Goal: Task Accomplishment & Management: Use online tool/utility

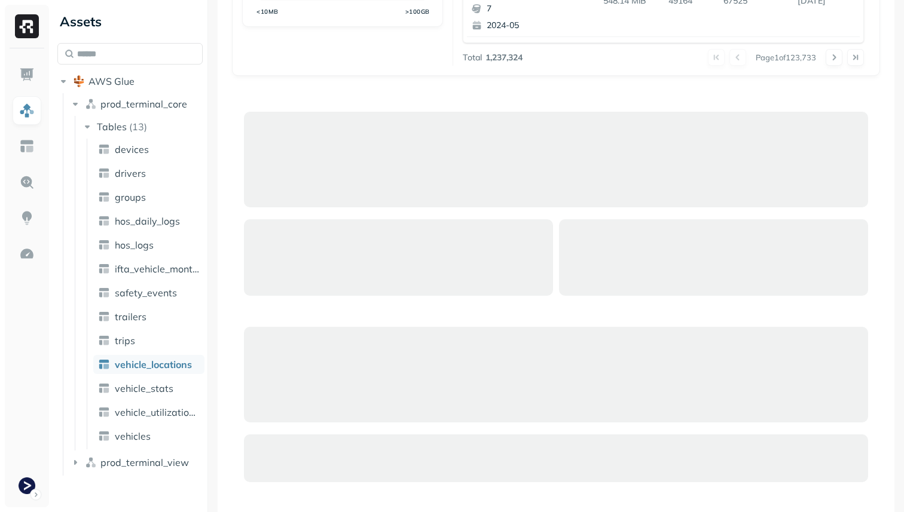
scroll to position [596, 0]
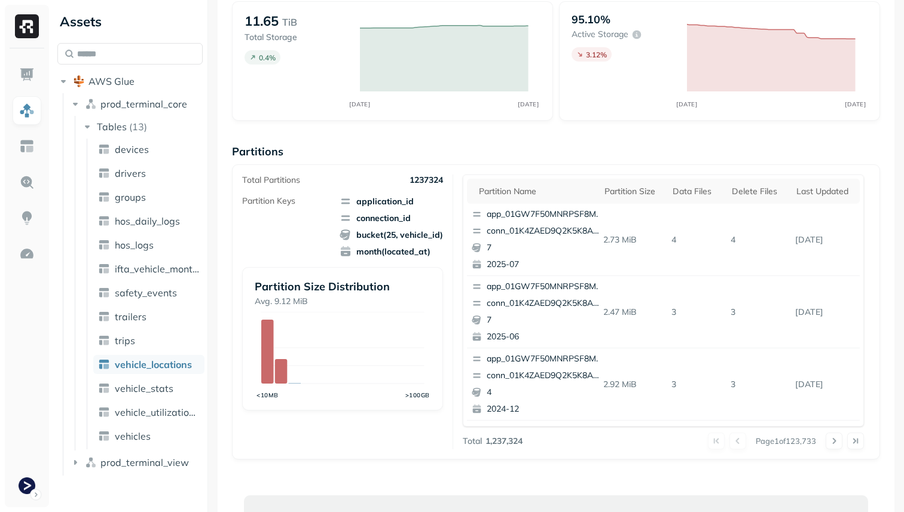
scroll to position [88, 0]
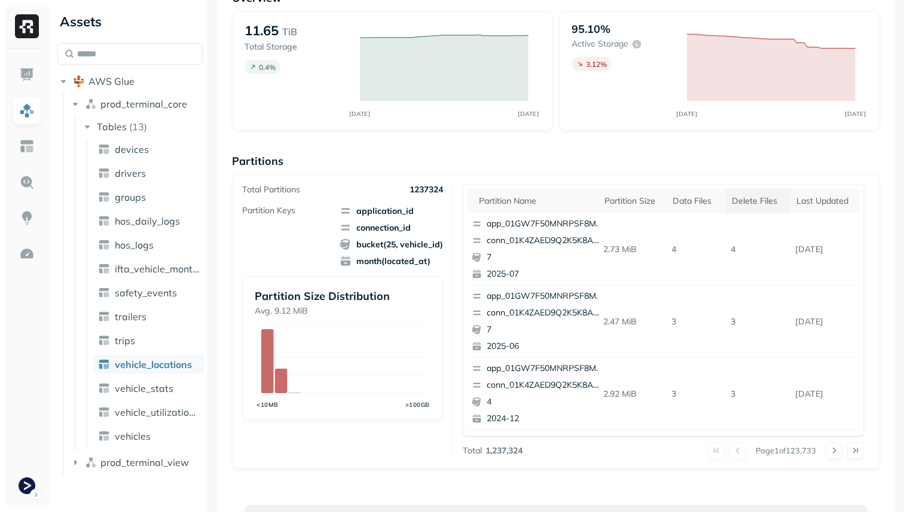
click at [759, 203] on div "Delete Files" at bounding box center [758, 201] width 53 height 11
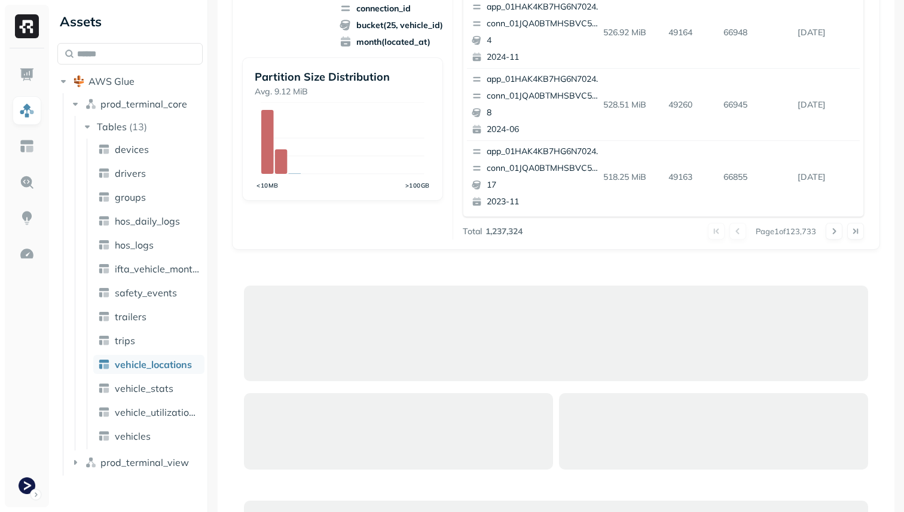
scroll to position [596, 0]
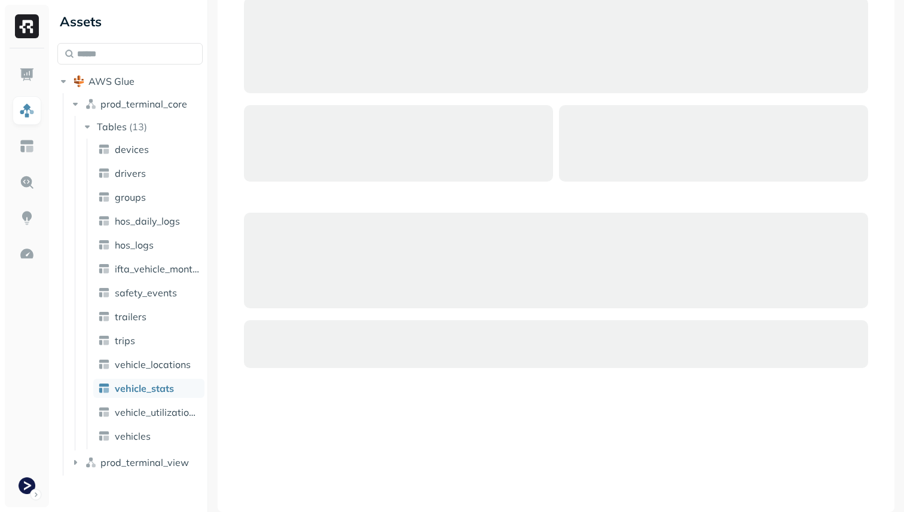
scroll to position [206, 0]
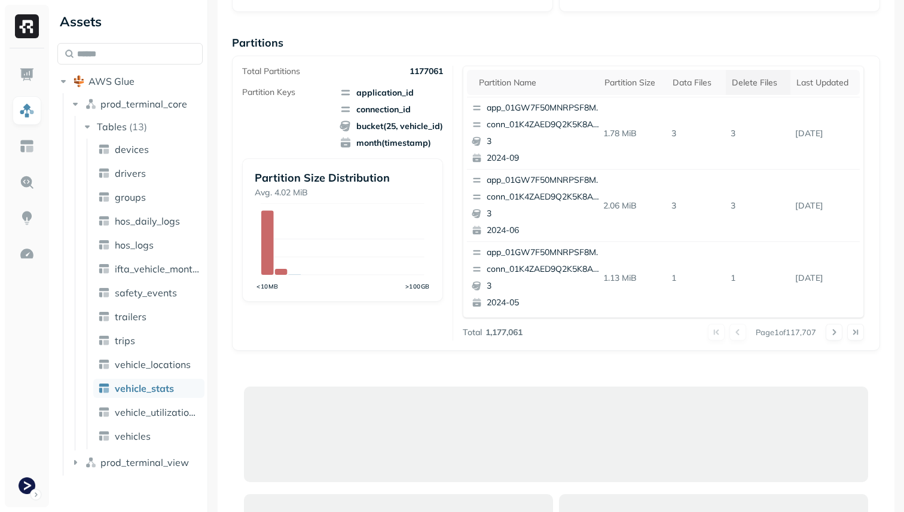
click at [736, 88] on th "Delete Files" at bounding box center [758, 82] width 65 height 25
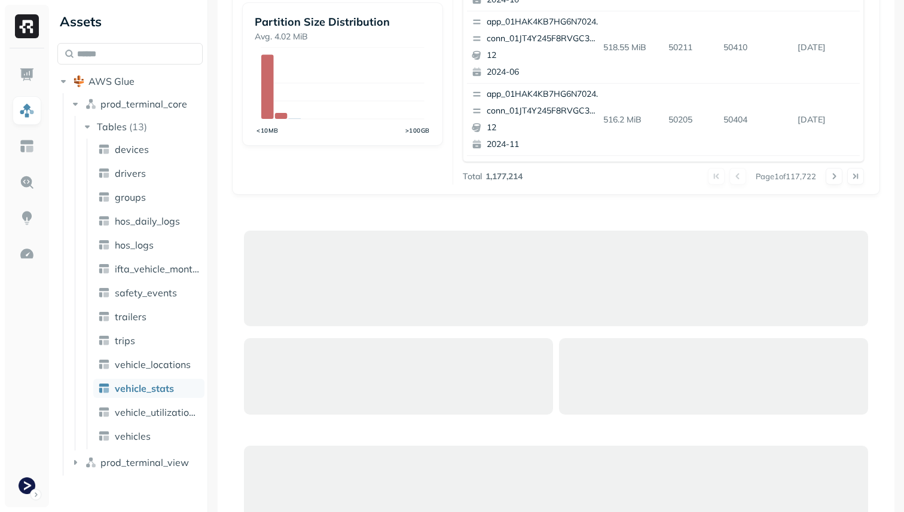
scroll to position [596, 0]
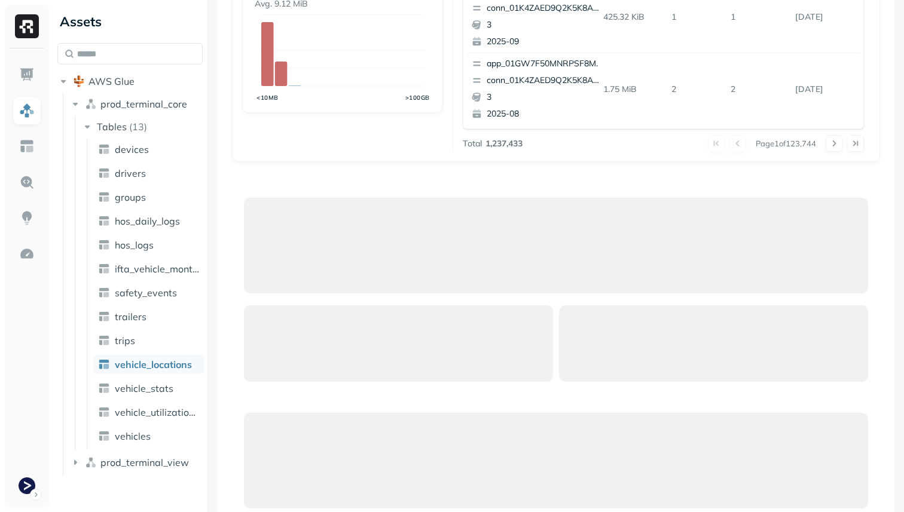
scroll to position [596, 0]
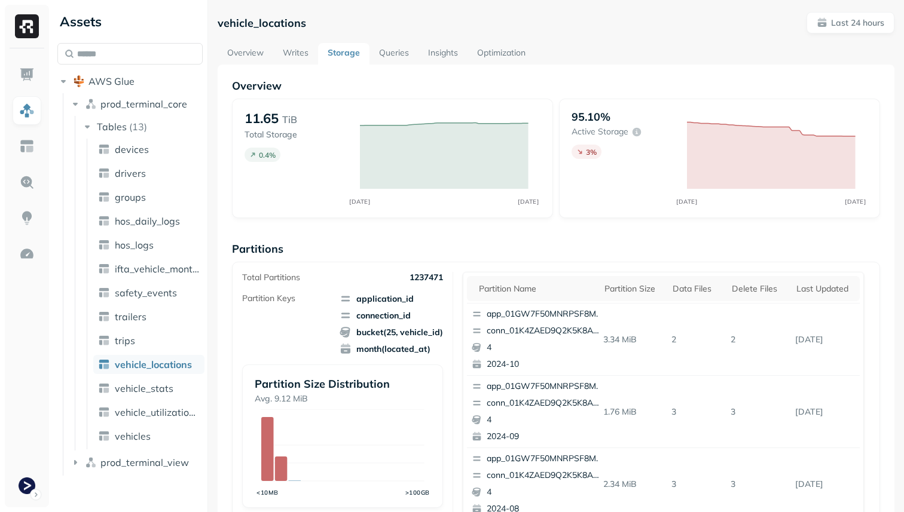
click at [489, 47] on link "Optimization" at bounding box center [502, 54] width 68 height 22
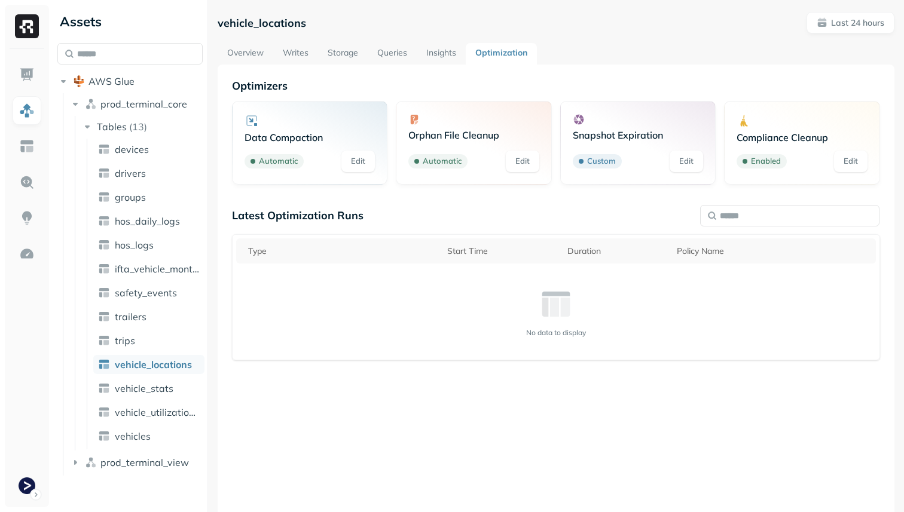
click at [346, 52] on link "Storage" at bounding box center [343, 54] width 50 height 22
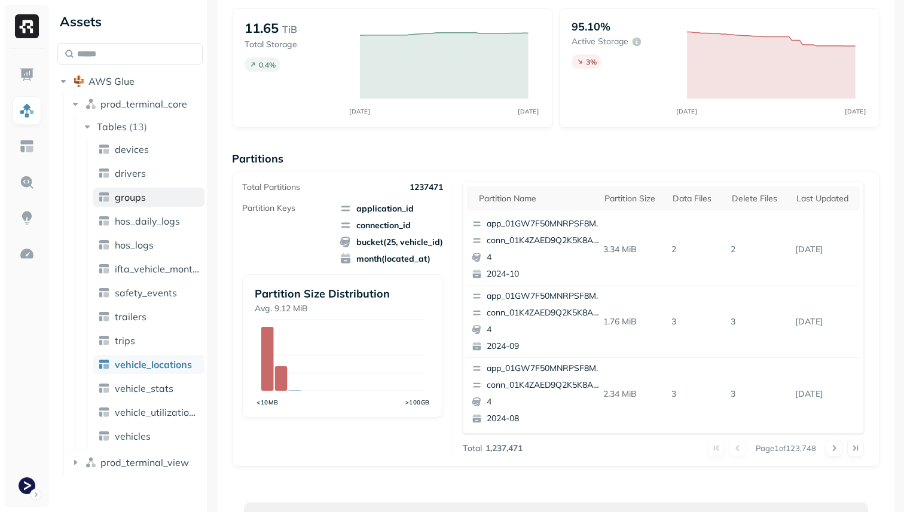
click at [115, 194] on span "groups" at bounding box center [130, 197] width 31 height 12
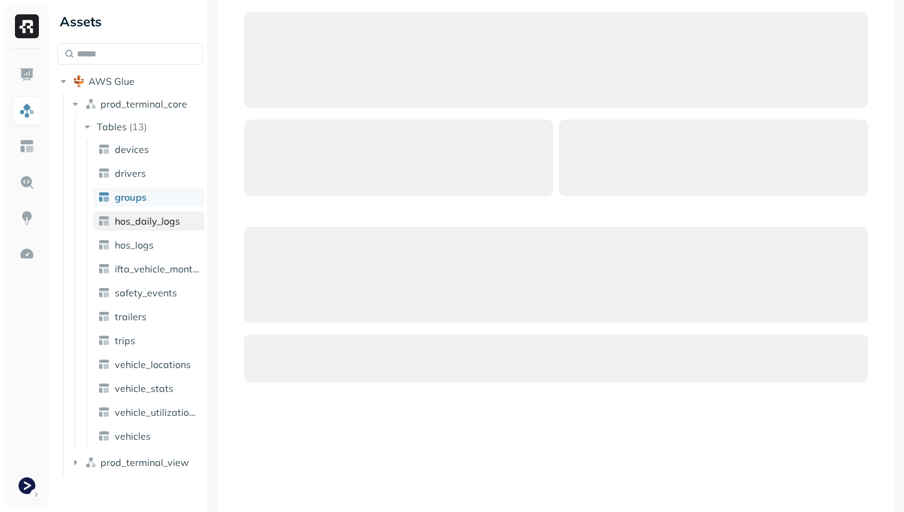
click at [161, 222] on span "hos_daily_logs" at bounding box center [147, 221] width 65 height 12
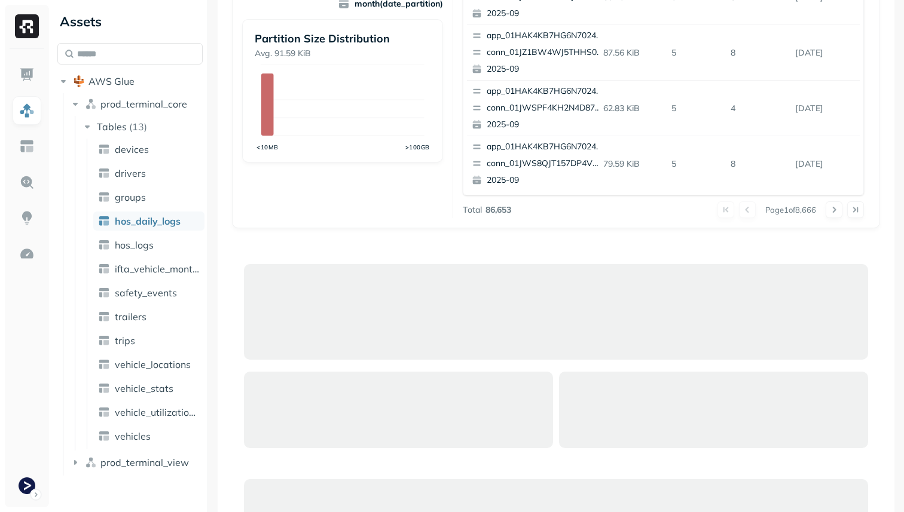
scroll to position [463, 0]
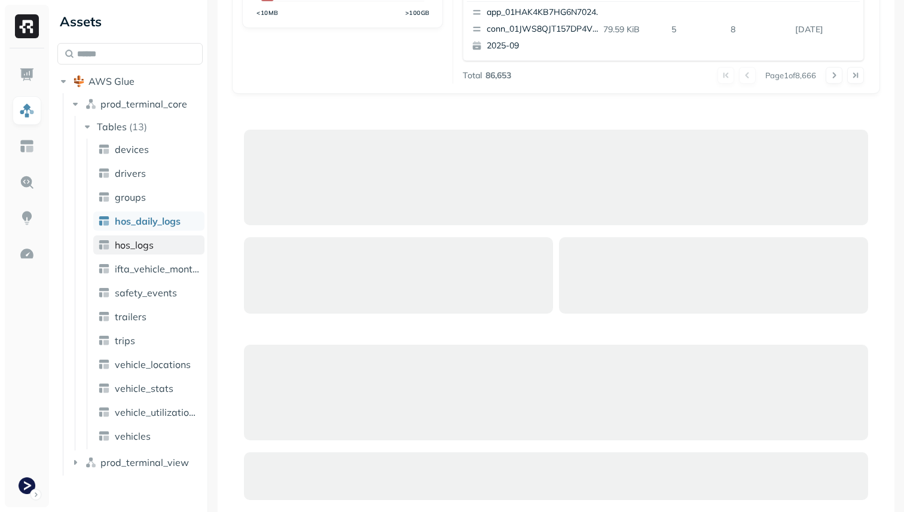
click at [145, 249] on span "hos_logs" at bounding box center [134, 245] width 39 height 12
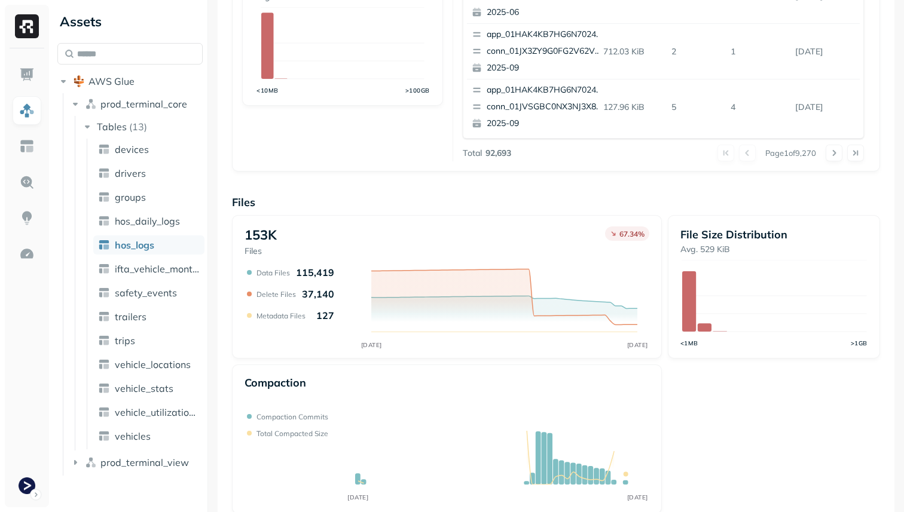
scroll to position [402, 0]
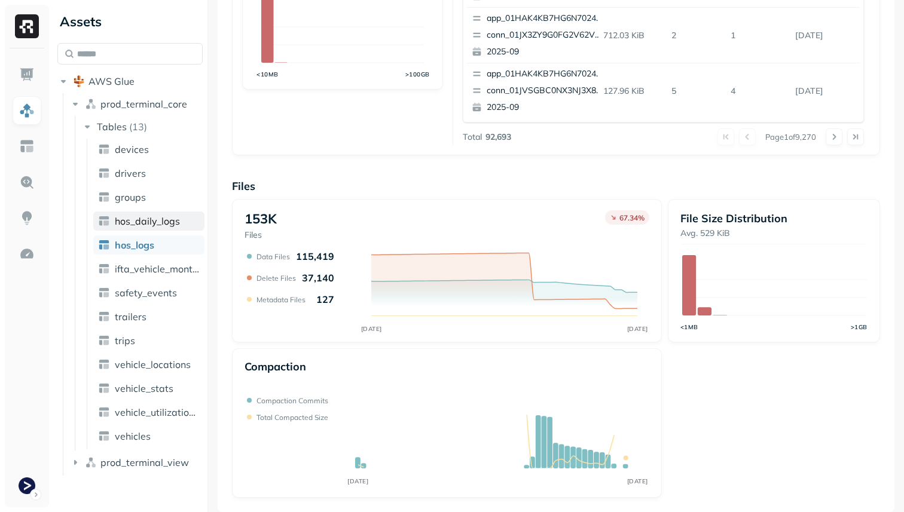
click at [154, 223] on span "hos_daily_logs" at bounding box center [147, 221] width 65 height 12
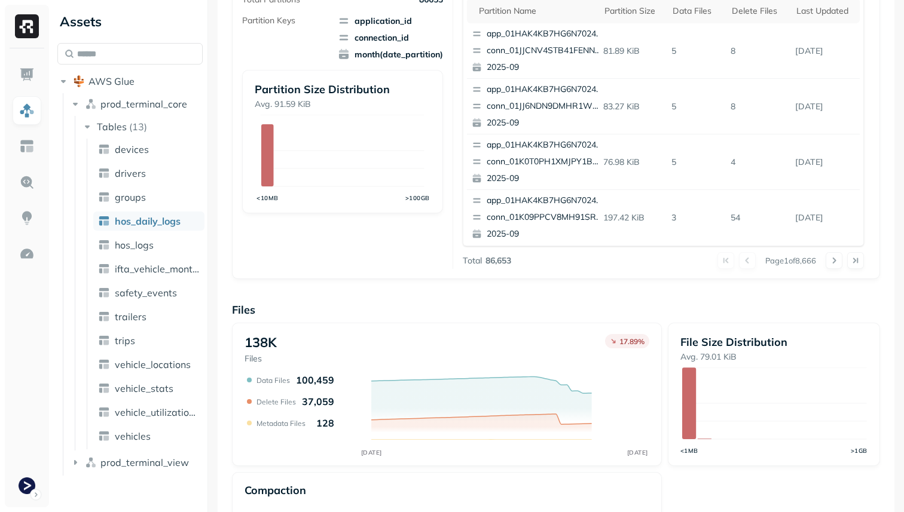
scroll to position [402, 0]
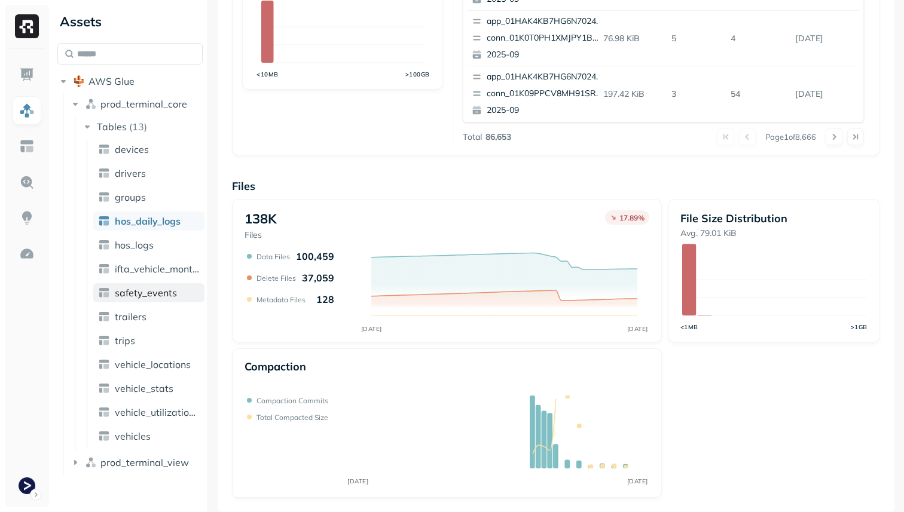
click at [167, 295] on span "safety_events" at bounding box center [146, 293] width 62 height 12
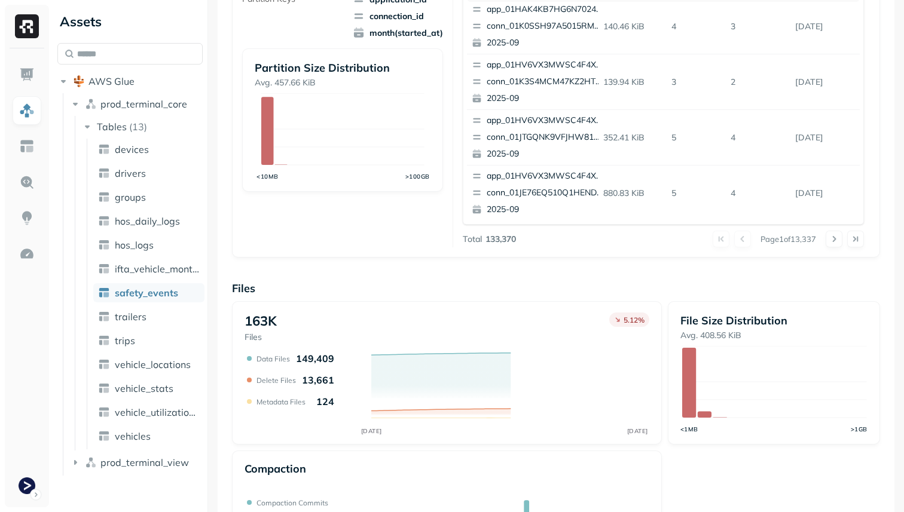
scroll to position [367, 0]
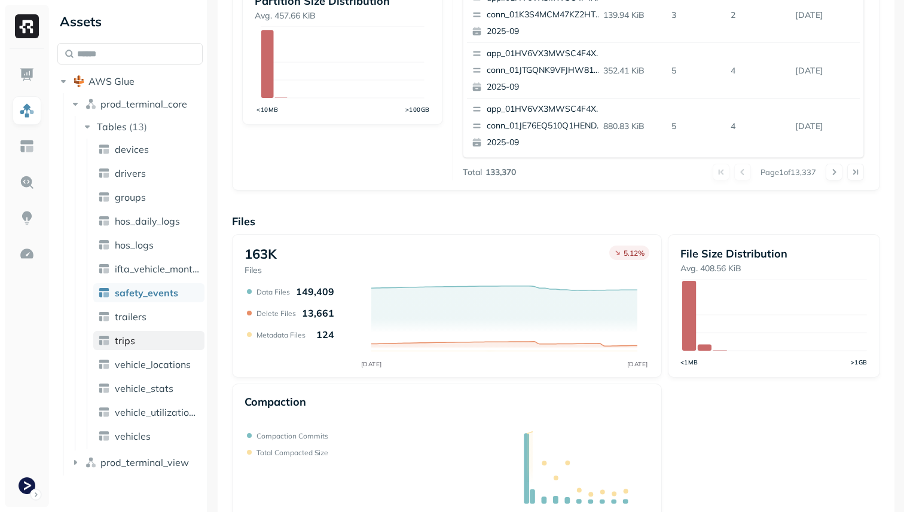
click at [172, 349] on link "trips" at bounding box center [148, 340] width 111 height 19
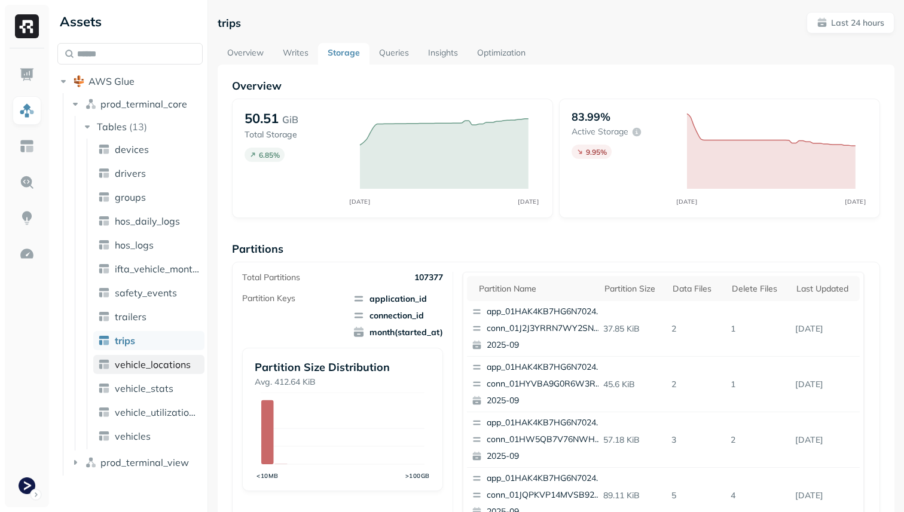
click at [162, 366] on span "vehicle_locations" at bounding box center [153, 365] width 76 height 12
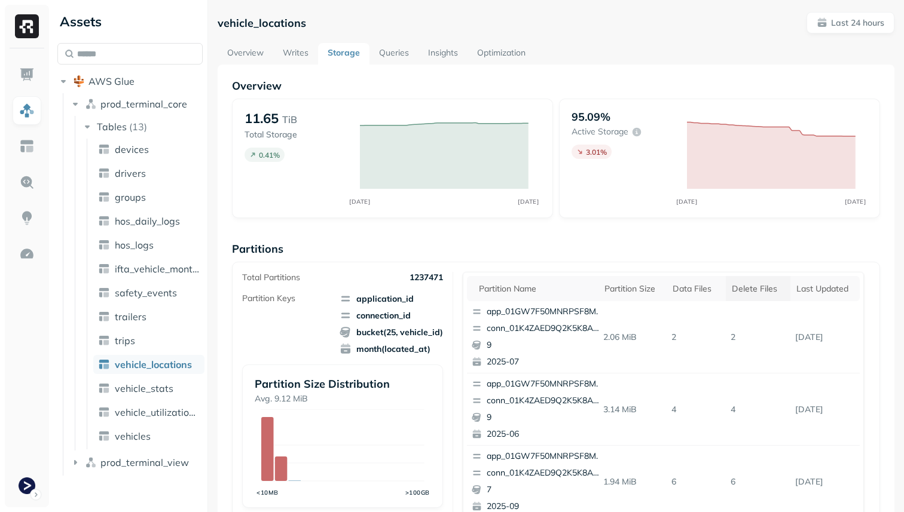
click at [753, 285] on div "Delete Files" at bounding box center [758, 288] width 53 height 11
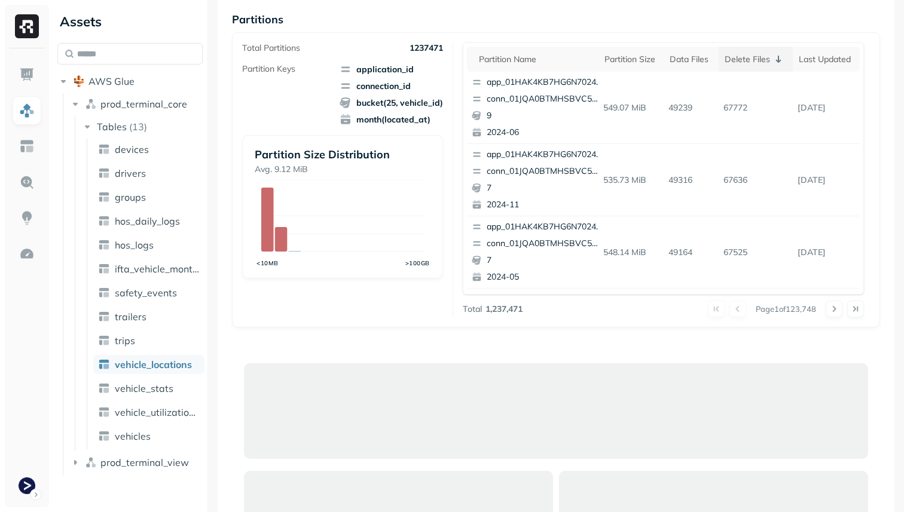
click at [765, 59] on div "Delete Files" at bounding box center [756, 59] width 63 height 14
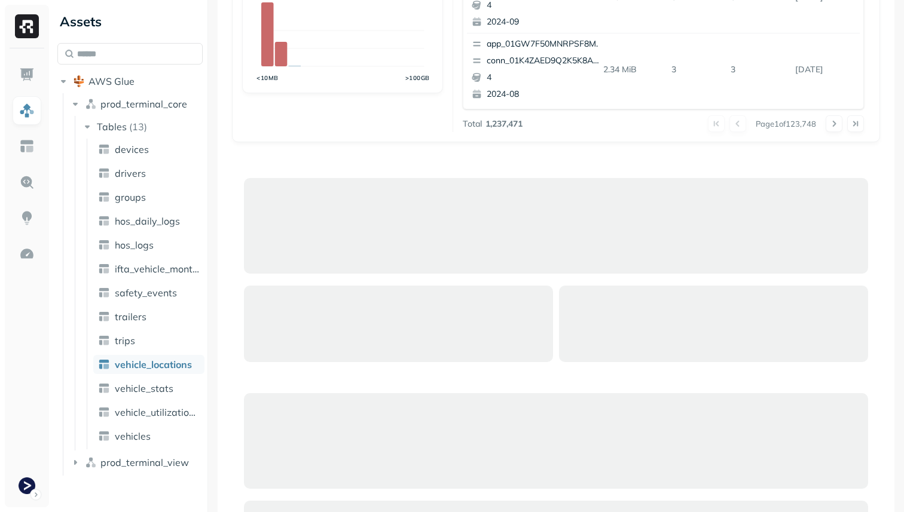
scroll to position [362, 0]
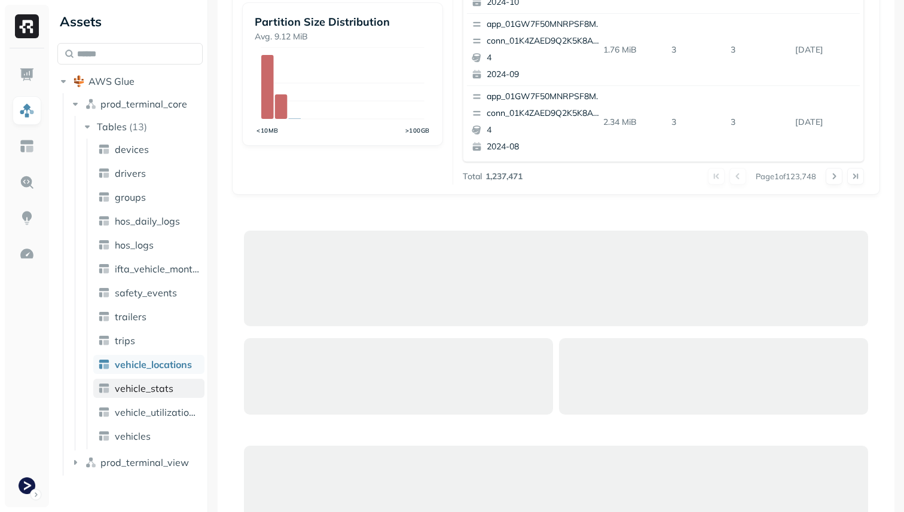
click at [136, 396] on link "vehicle_stats" at bounding box center [148, 388] width 111 height 19
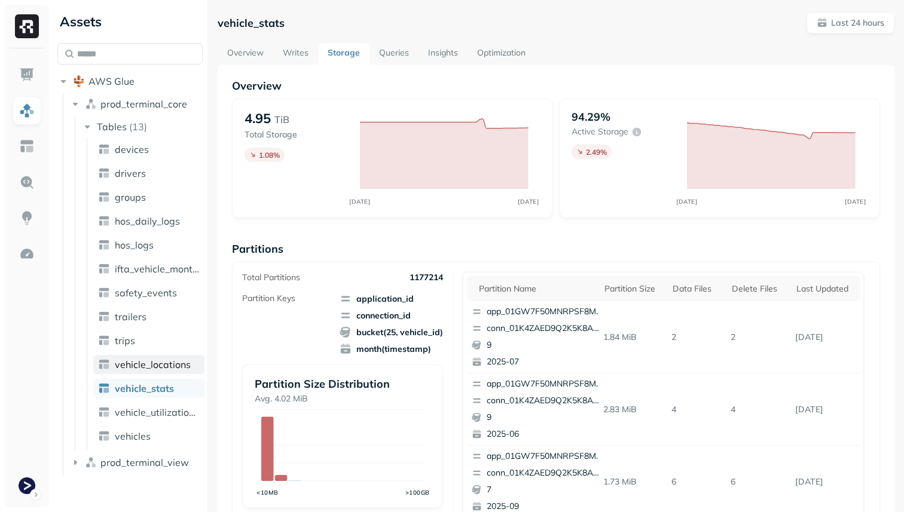
click at [146, 370] on span "vehicle_locations" at bounding box center [153, 365] width 76 height 12
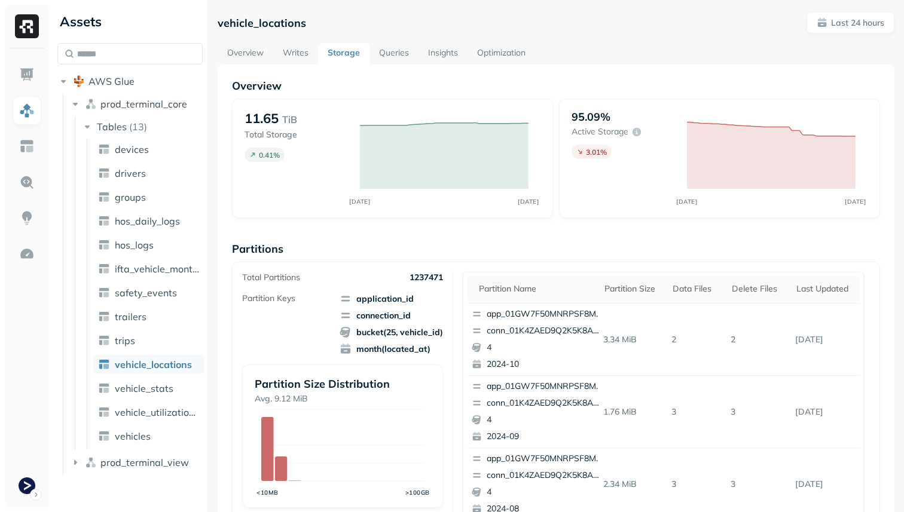
scroll to position [103, 0]
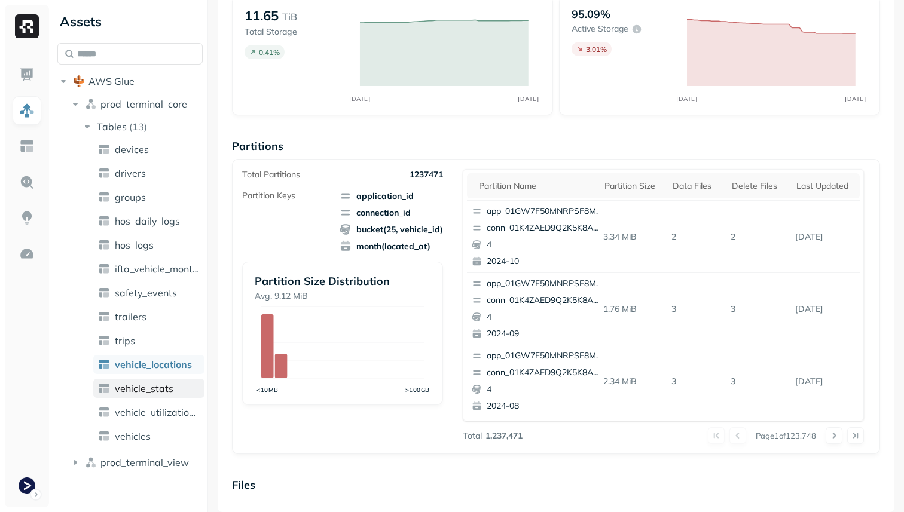
click at [160, 396] on link "vehicle_stats" at bounding box center [148, 388] width 111 height 19
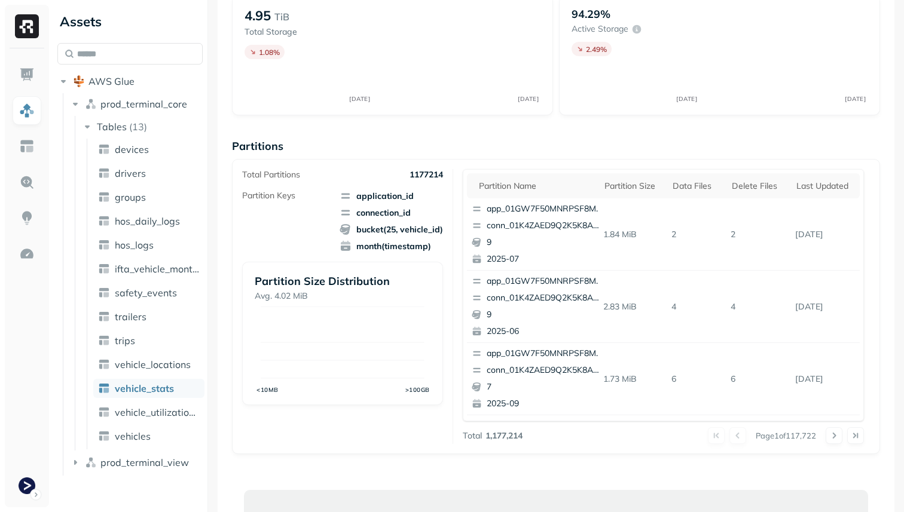
scroll to position [79, 0]
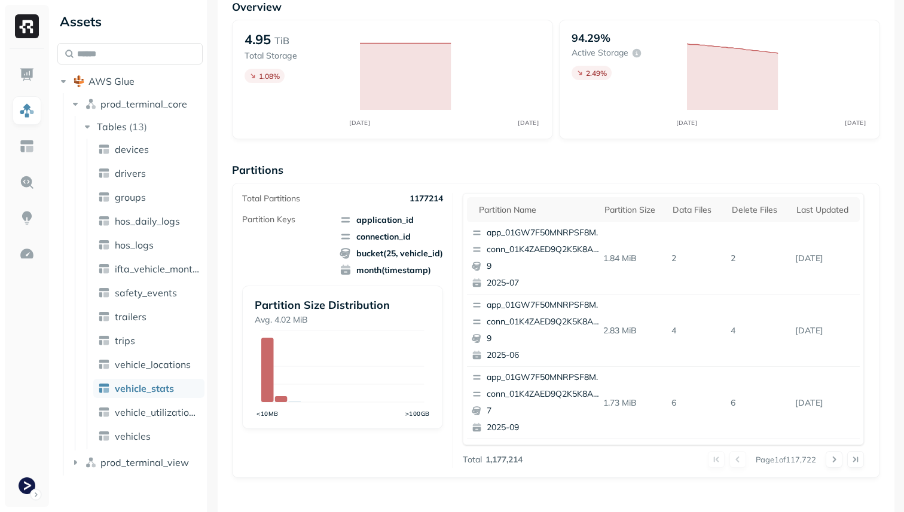
click at [160, 401] on ul "devices drivers groups hos_daily_logs hos_logs ifta_vehicle_months safety_event…" at bounding box center [146, 294] width 118 height 311
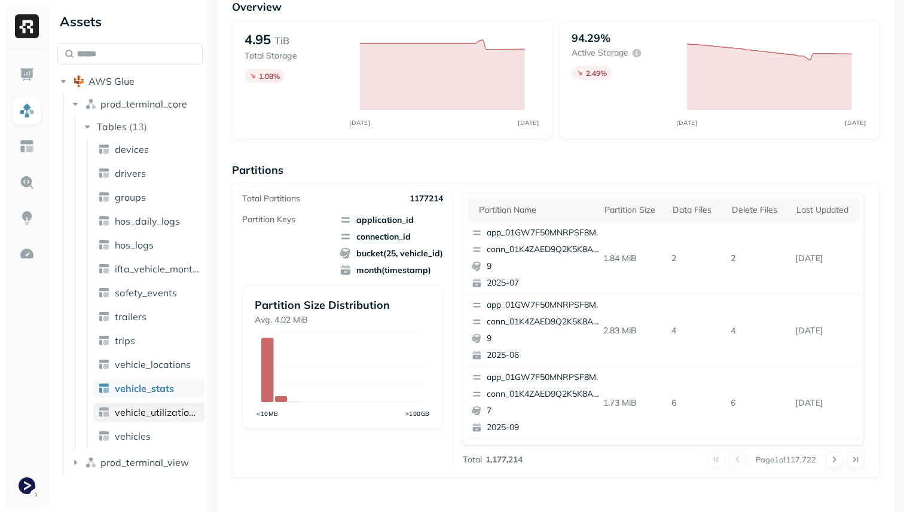
click at [160, 403] on link "vehicle_utilization_day" at bounding box center [148, 412] width 111 height 19
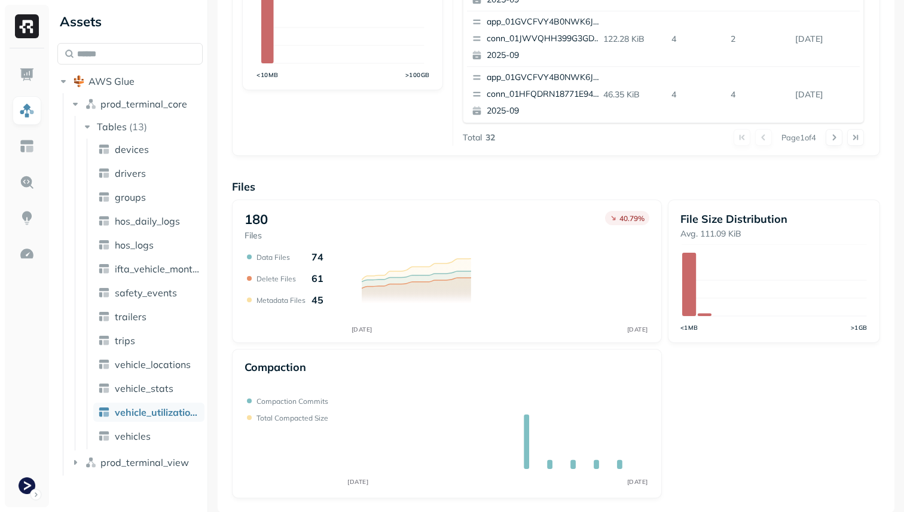
scroll to position [402, 0]
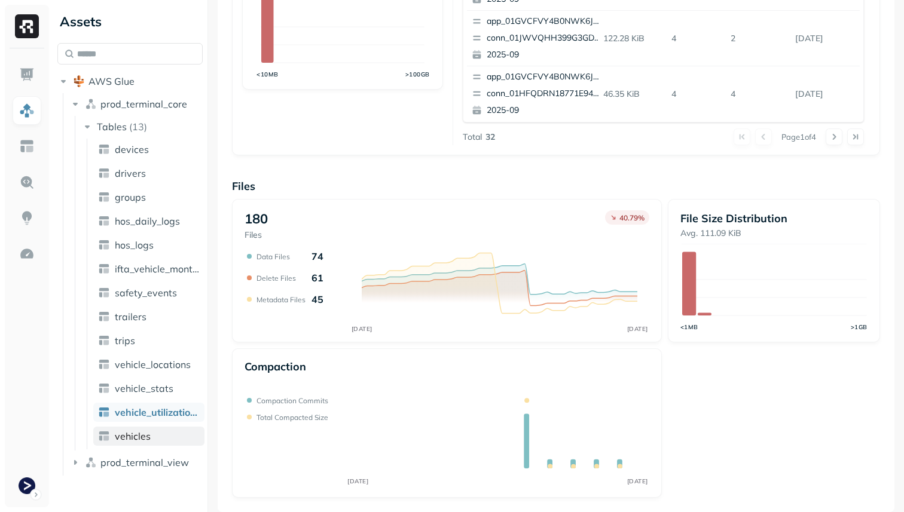
click at [154, 439] on link "vehicles" at bounding box center [148, 436] width 111 height 19
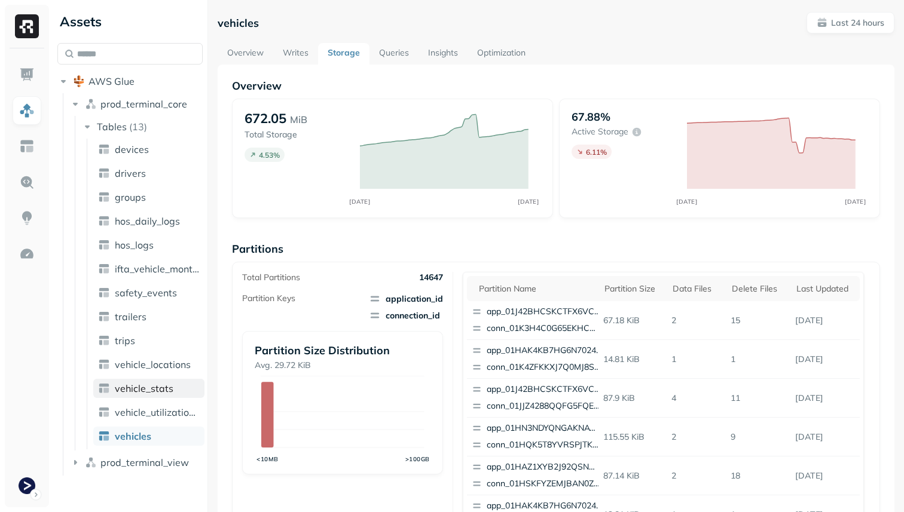
click at [159, 389] on span "vehicle_stats" at bounding box center [144, 389] width 59 height 12
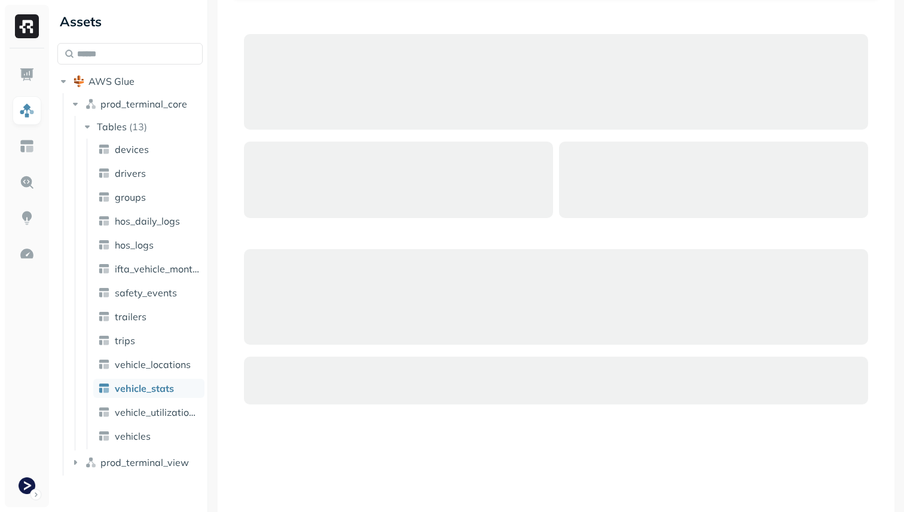
scroll to position [596, 0]
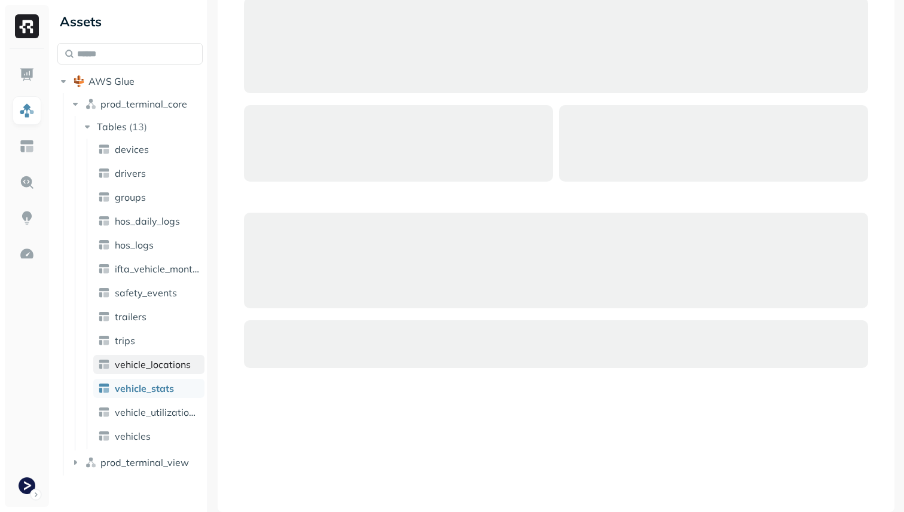
click at [145, 359] on span "vehicle_locations" at bounding box center [153, 365] width 76 height 12
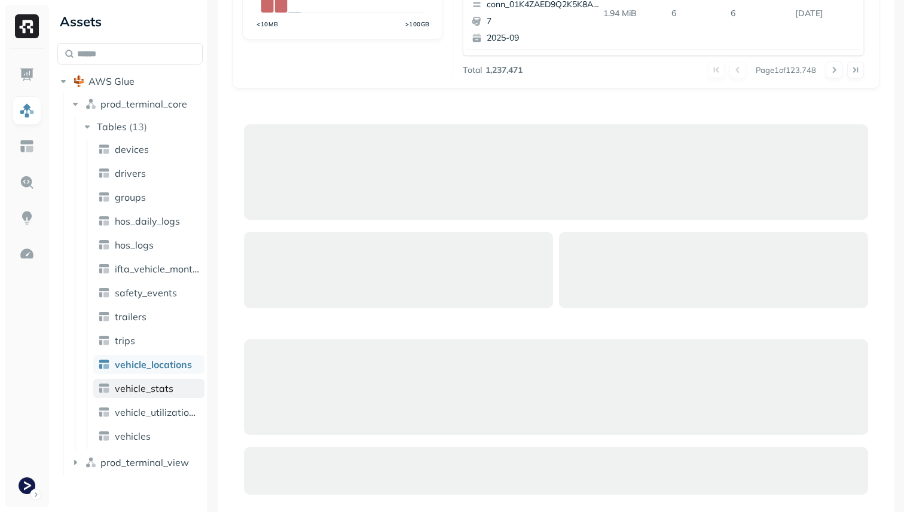
click at [164, 387] on span "vehicle_stats" at bounding box center [144, 389] width 59 height 12
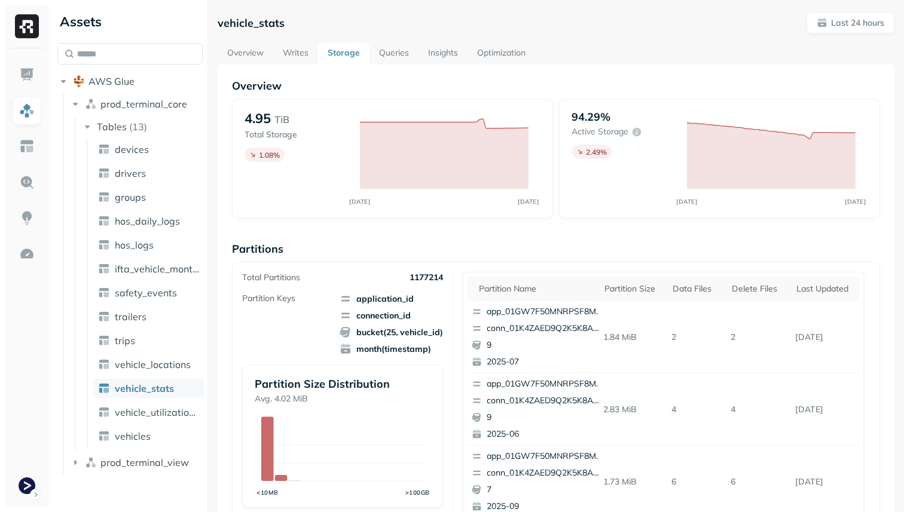
click at [258, 53] on link "Overview" at bounding box center [246, 54] width 56 height 22
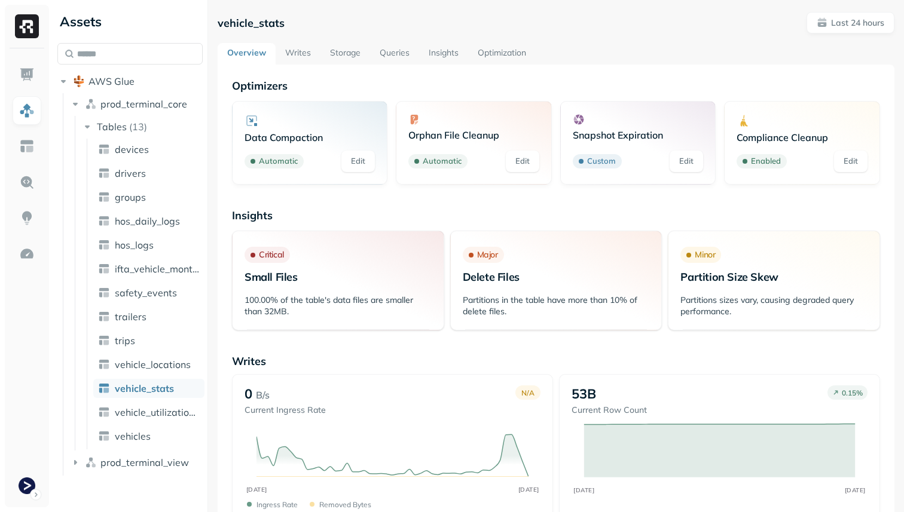
click at [343, 49] on link "Storage" at bounding box center [345, 54] width 50 height 22
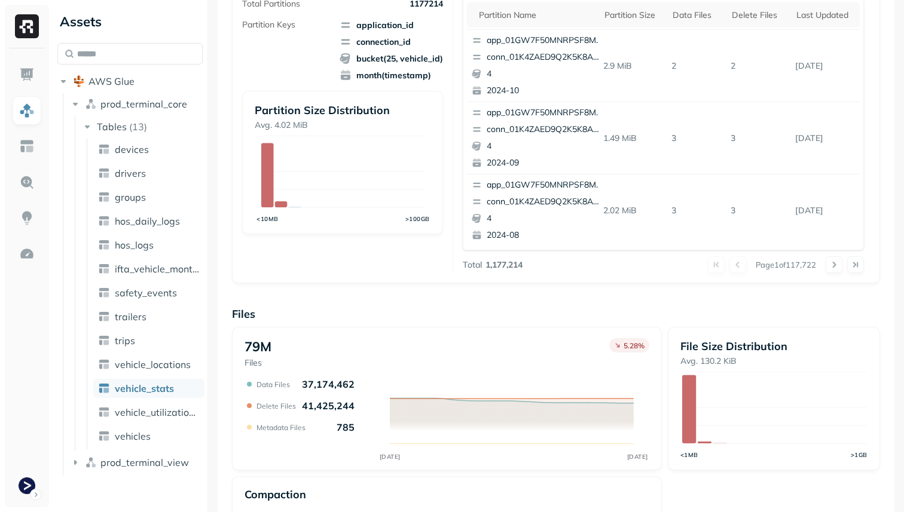
scroll to position [402, 0]
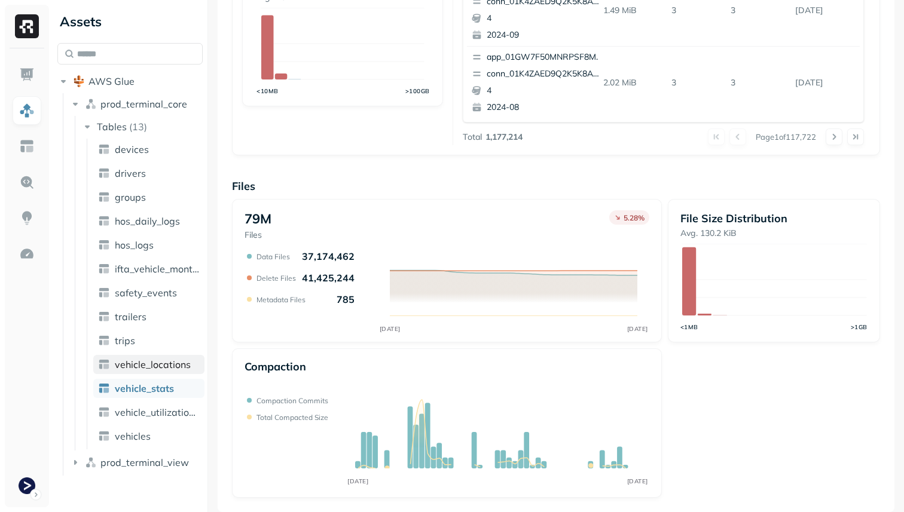
click at [165, 369] on span "vehicle_locations" at bounding box center [153, 365] width 76 height 12
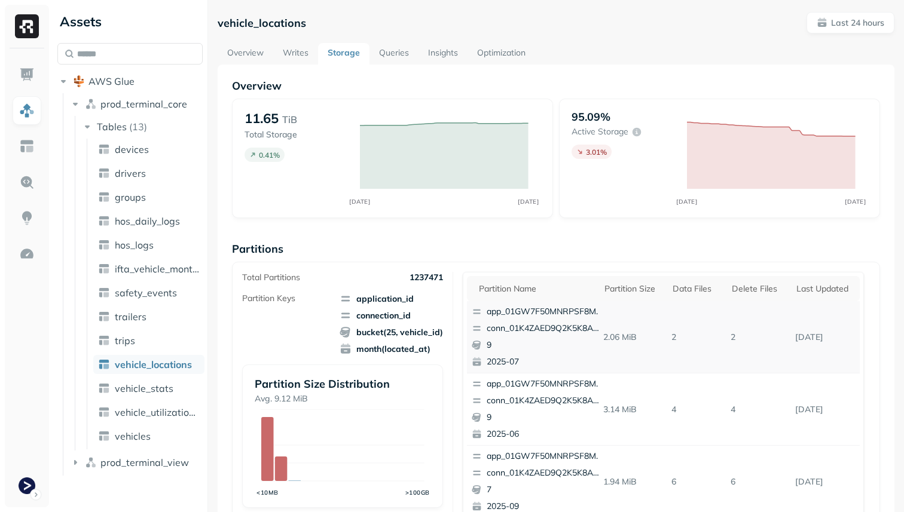
click at [570, 328] on p "conn_01K4ZAED9Q2K5K8ABWTX9QRYV3" at bounding box center [545, 329] width 116 height 12
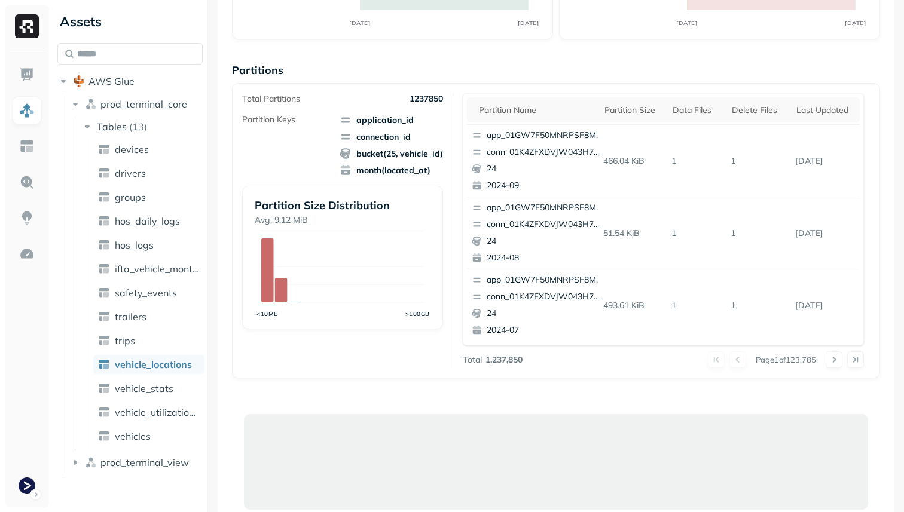
scroll to position [194, 0]
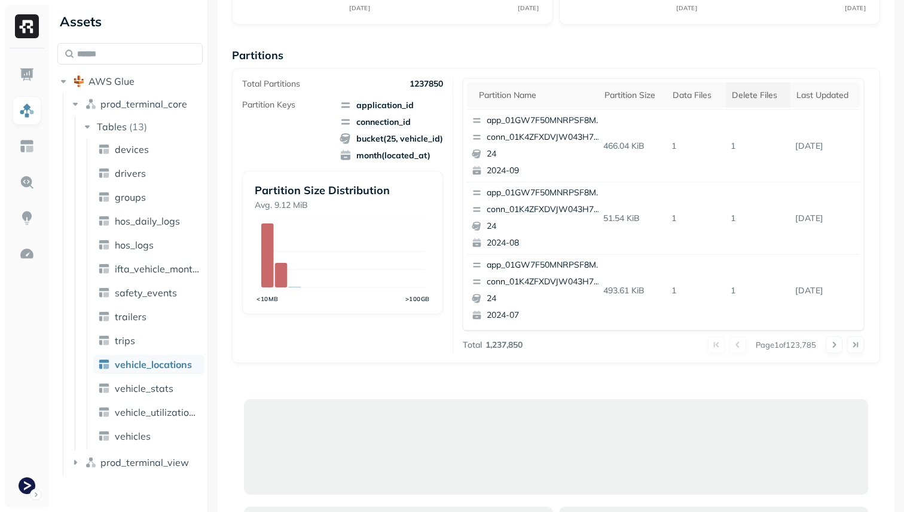
click at [762, 94] on div "Delete Files" at bounding box center [758, 95] width 53 height 11
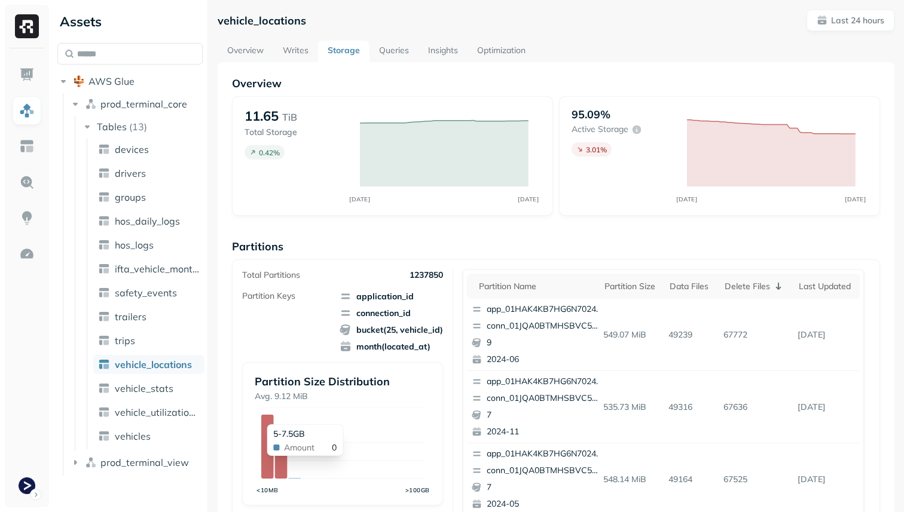
scroll to position [0, 0]
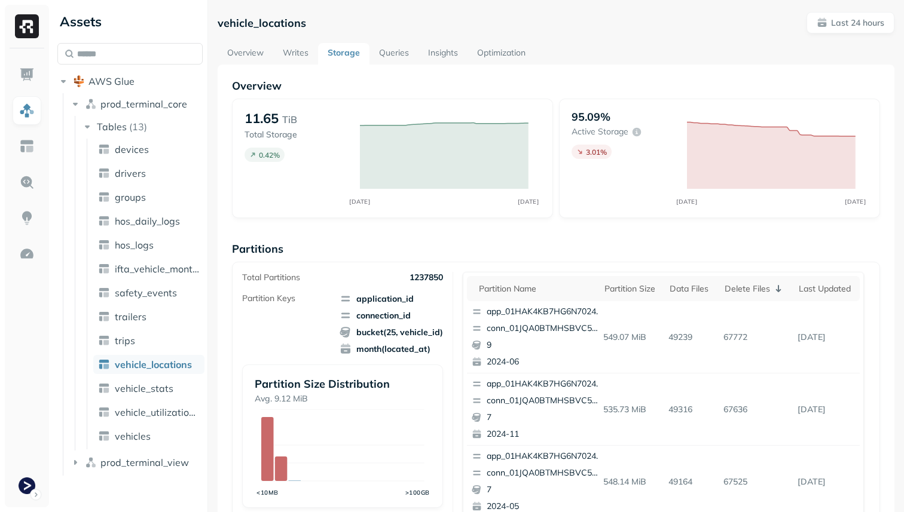
click at [241, 51] on link "Overview" at bounding box center [246, 54] width 56 height 22
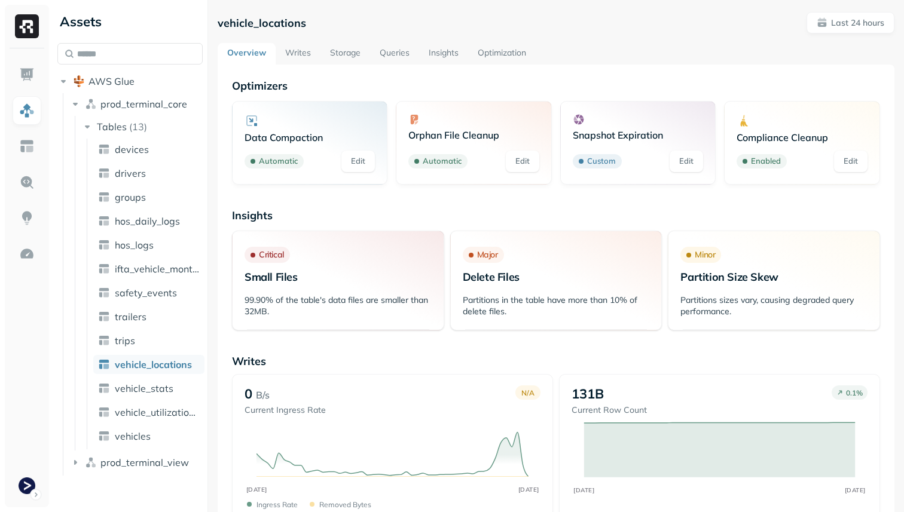
click at [508, 44] on link "Optimization" at bounding box center [502, 54] width 68 height 22
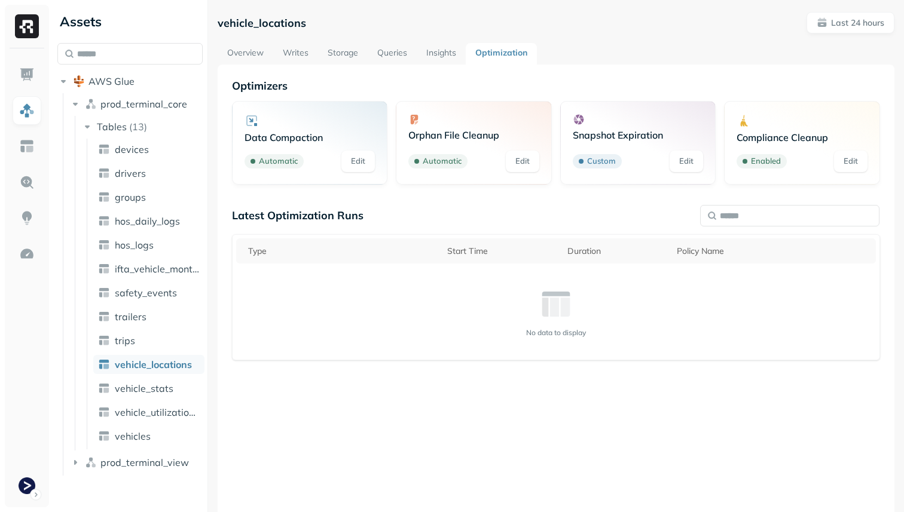
click at [336, 50] on link "Storage" at bounding box center [343, 54] width 50 height 22
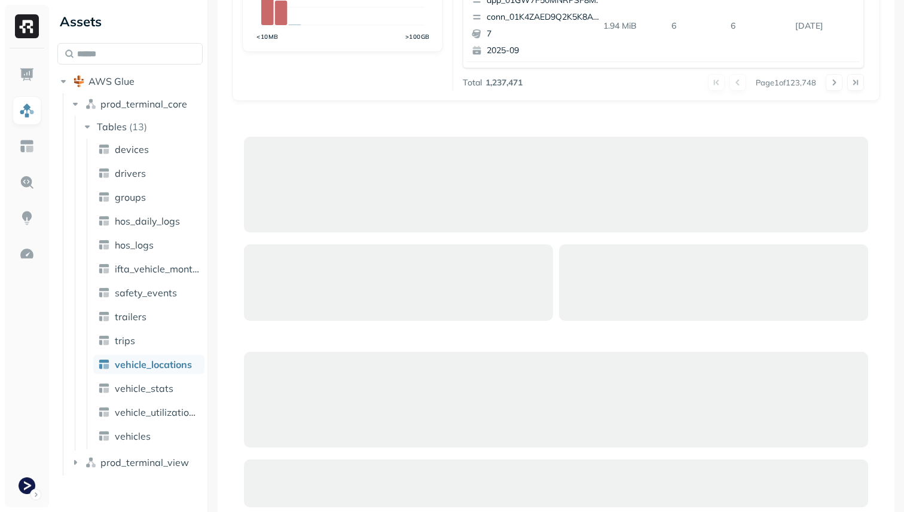
scroll to position [335, 0]
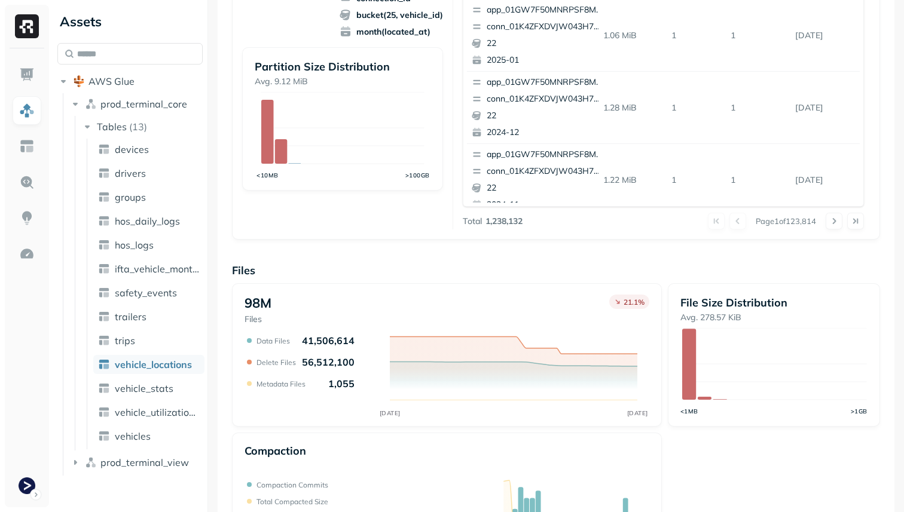
scroll to position [402, 0]
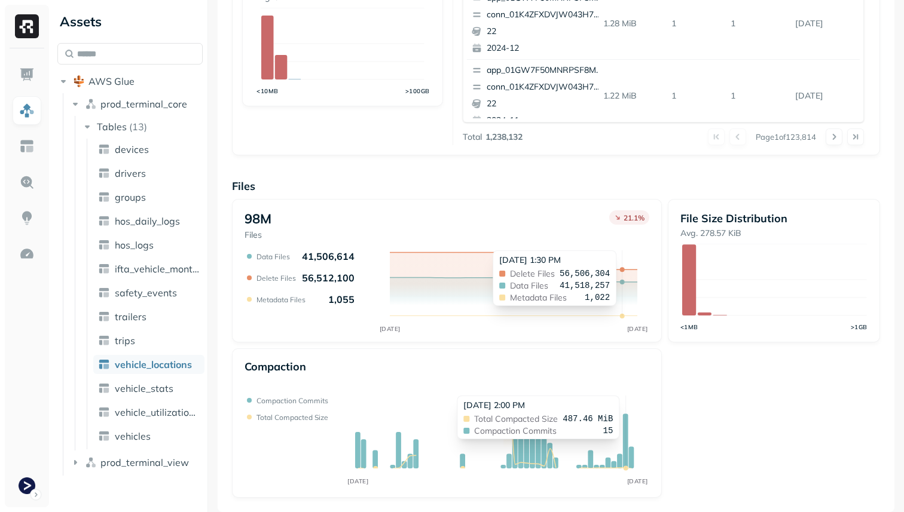
click at [626, 426] on icon at bounding box center [625, 441] width 5 height 55
click at [626, 452] on icon at bounding box center [625, 441] width 5 height 55
click at [631, 453] on icon at bounding box center [631, 458] width 5 height 22
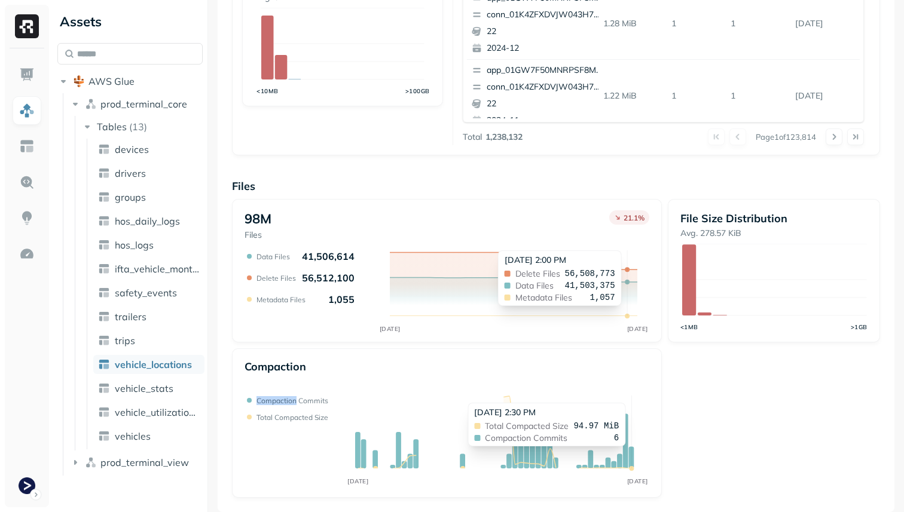
click at [631, 453] on icon at bounding box center [631, 458] width 5 height 22
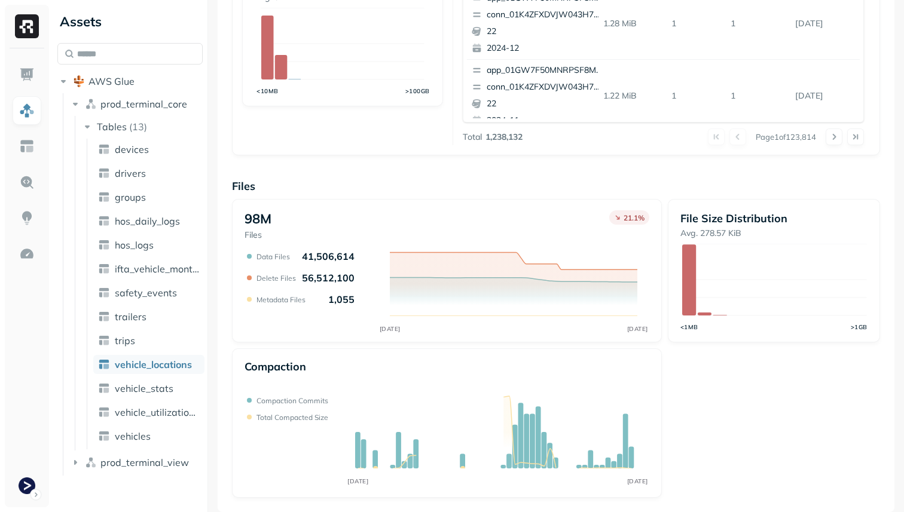
click at [712, 417] on div "98M Files 21.1 % SEP [DATE] Data Files 41,506,614 Delete Files 56,512,100 Metad…" at bounding box center [556, 348] width 648 height 299
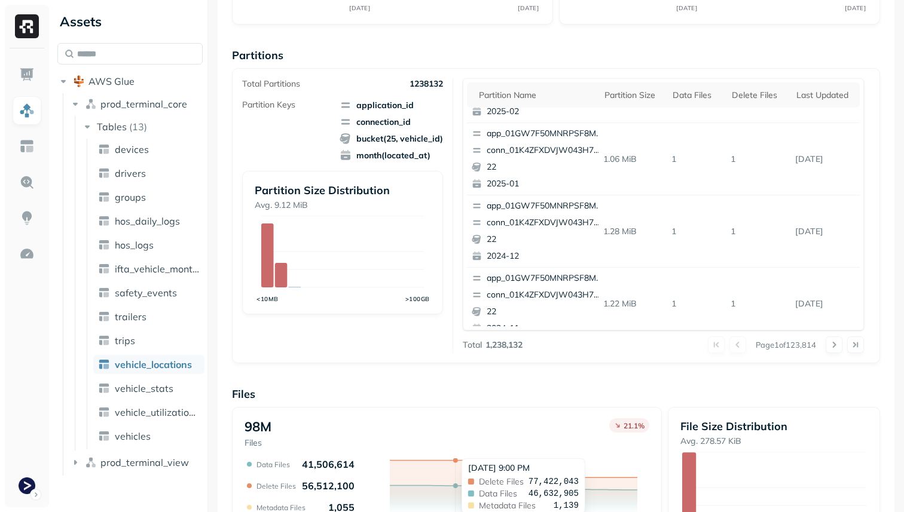
scroll to position [104, 0]
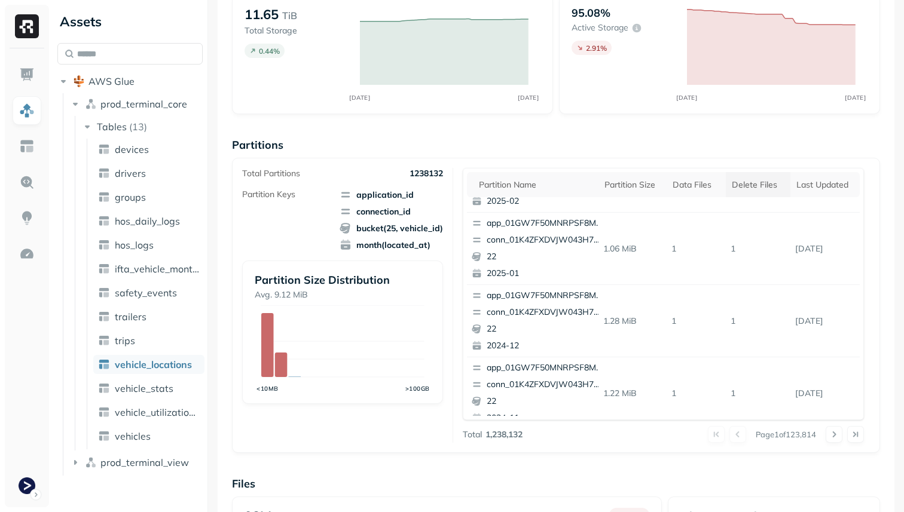
click at [764, 184] on div "Delete Files" at bounding box center [758, 184] width 53 height 11
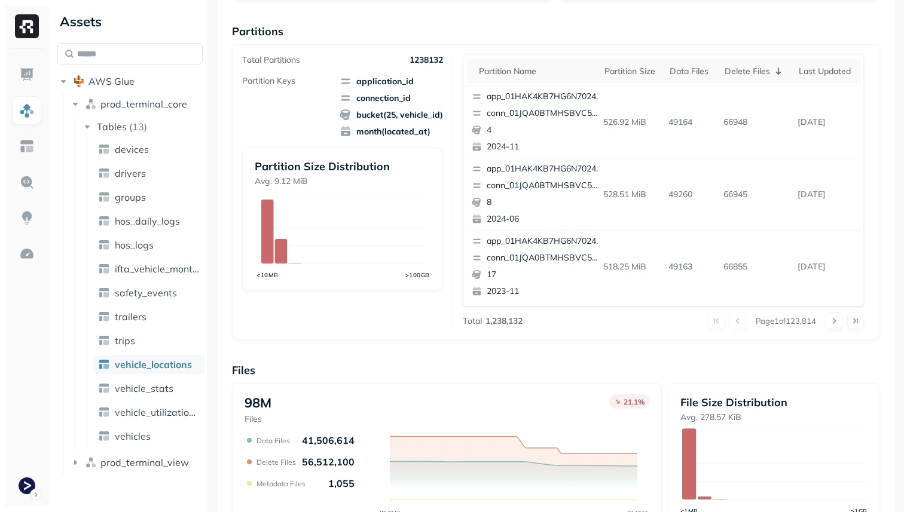
scroll to position [0, 0]
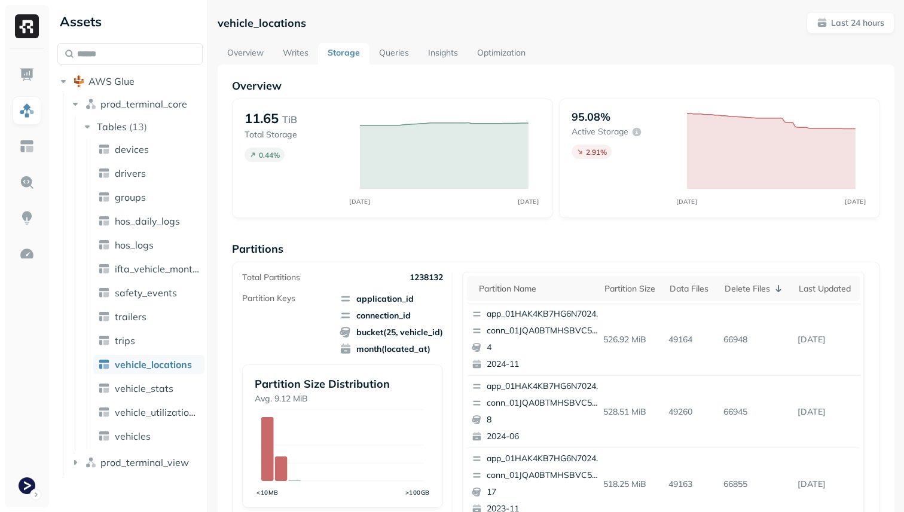
click at [496, 45] on link "Optimization" at bounding box center [502, 54] width 68 height 22
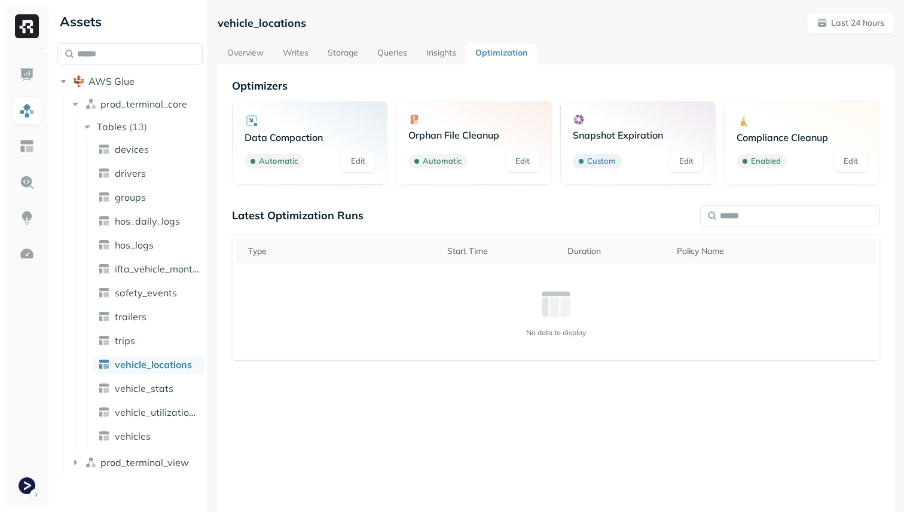
click at [248, 55] on link "Overview" at bounding box center [246, 54] width 56 height 22
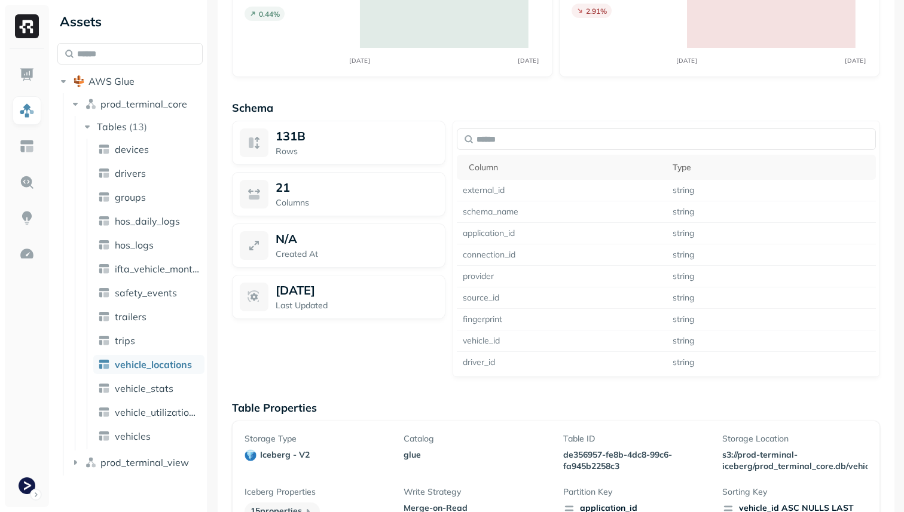
scroll to position [945, 0]
